Goal: Find specific page/section: Find specific page/section

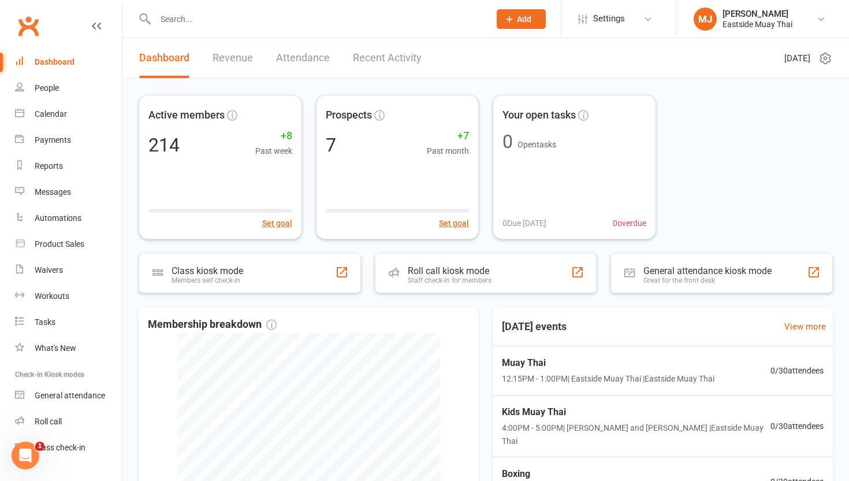
click at [17, 17] on link "Clubworx" at bounding box center [28, 26] width 29 height 29
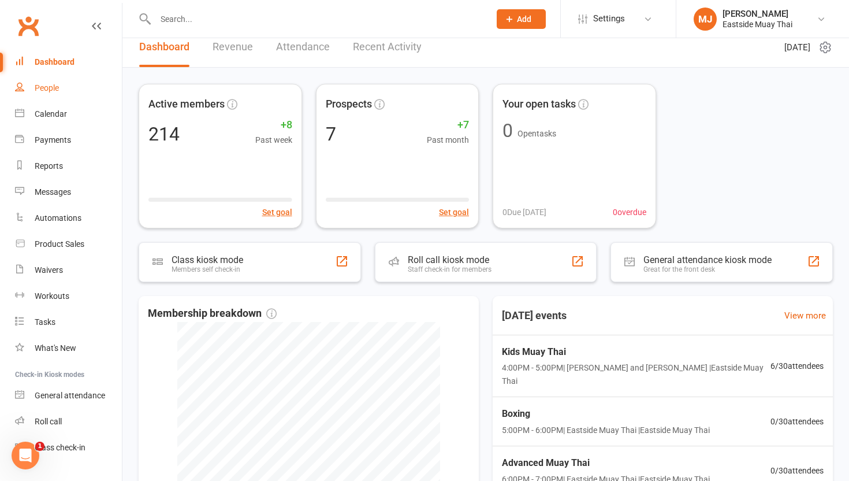
click at [38, 88] on div "People" at bounding box center [47, 87] width 24 height 9
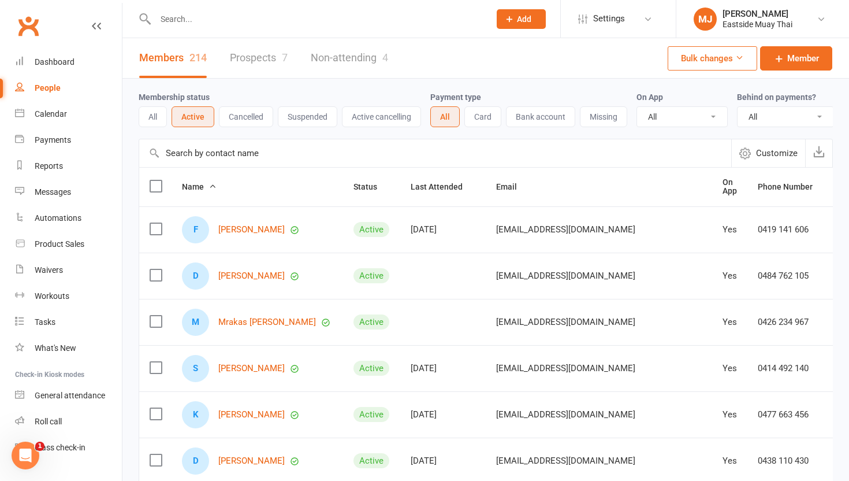
click at [181, 16] on input "text" at bounding box center [317, 19] width 330 height 16
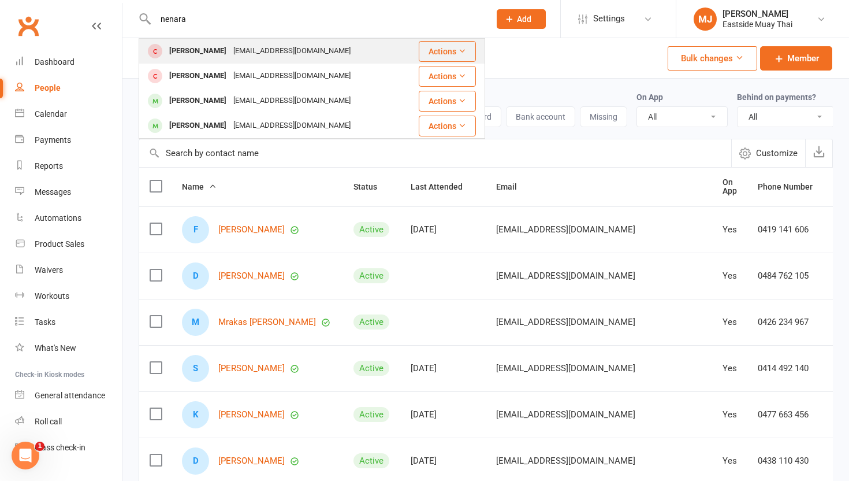
type input "nenara"
click at [193, 51] on div "Nenara Zaya" at bounding box center [198, 51] width 64 height 17
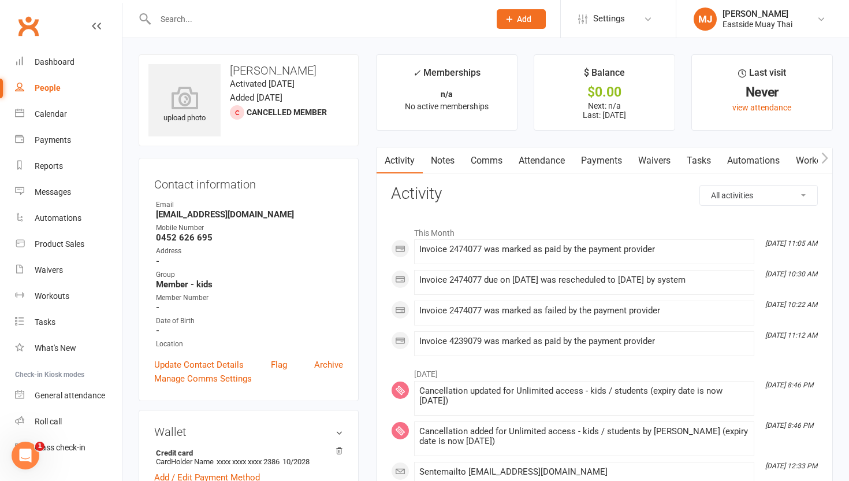
click at [189, 27] on div at bounding box center [310, 19] width 343 height 38
click at [197, 16] on input "text" at bounding box center [317, 19] width 330 height 16
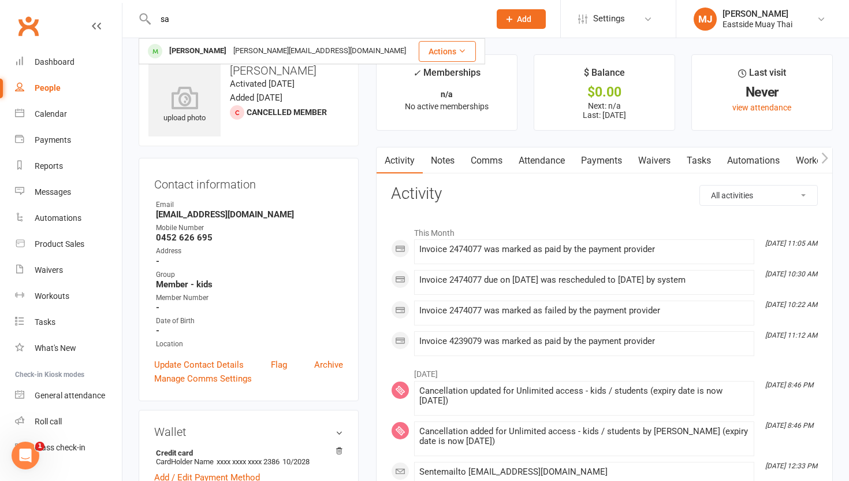
type input "s"
type input "nen"
click at [194, 51] on div "Nenara Zaya" at bounding box center [198, 51] width 64 height 17
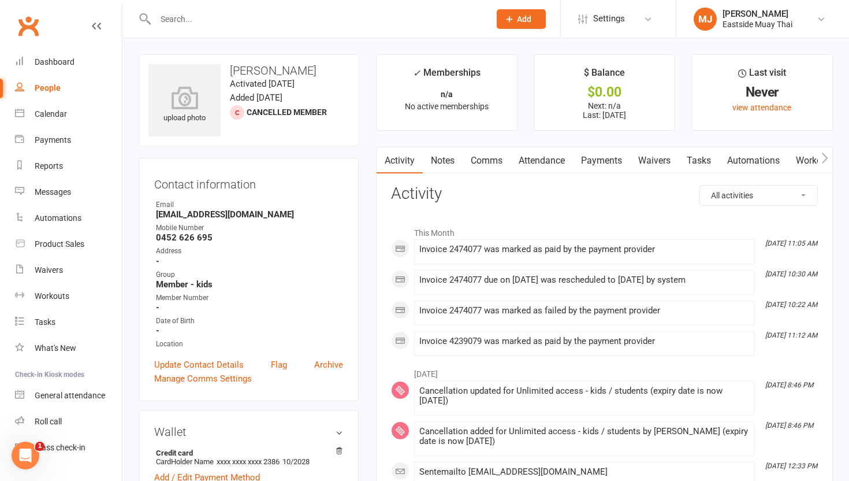
click at [617, 163] on link "Payments" at bounding box center [601, 160] width 57 height 27
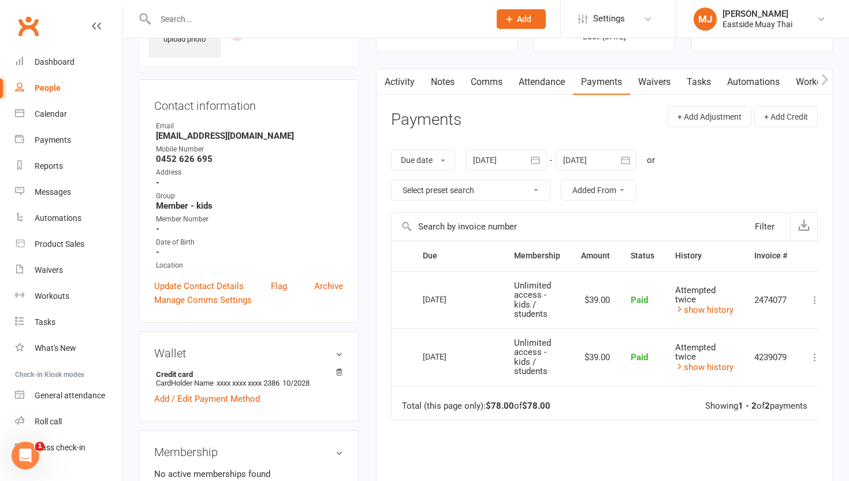
scroll to position [82, 0]
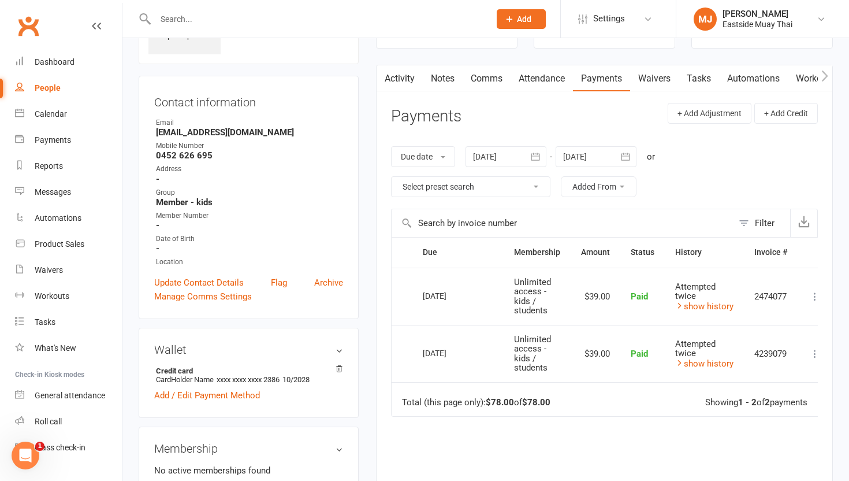
click at [400, 77] on link "Activity" at bounding box center [400, 78] width 46 height 27
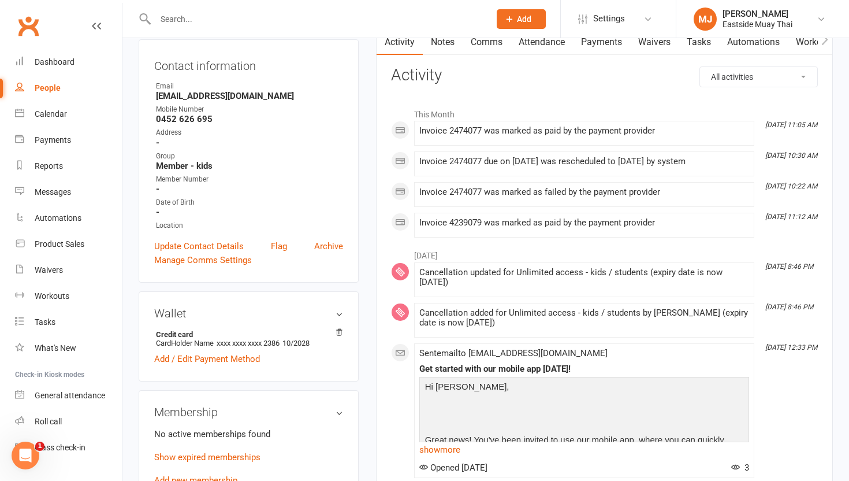
scroll to position [121, 0]
